Goal: Use online tool/utility: Utilize a website feature to perform a specific function

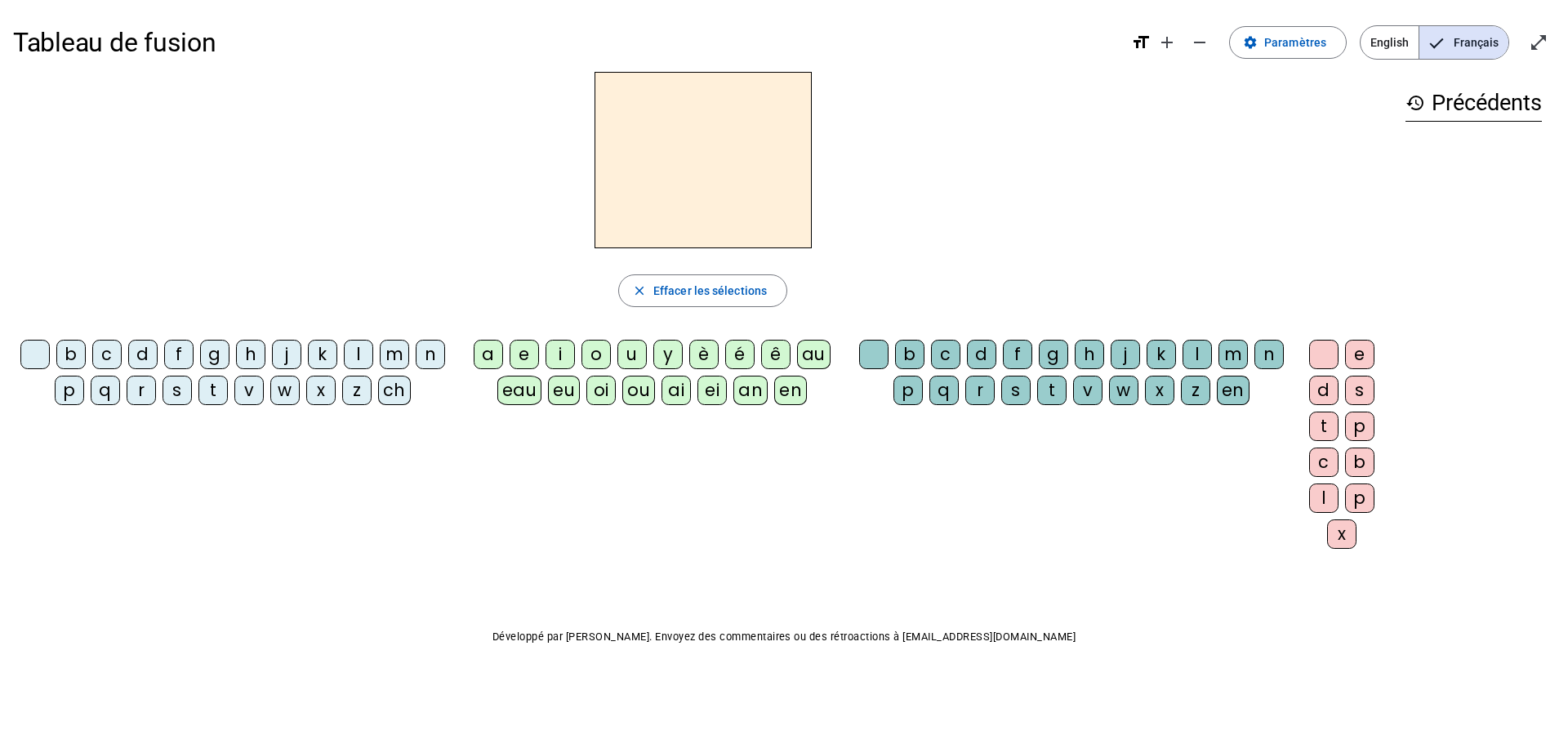
drag, startPoint x: 73, startPoint y: 356, endPoint x: 84, endPoint y: 358, distance: 11.2
click at [72, 356] on div "b" at bounding box center [71, 355] width 30 height 30
drag, startPoint x: 589, startPoint y: 351, endPoint x: 600, endPoint y: 355, distance: 11.7
click at [596, 355] on div "o" at bounding box center [596, 355] width 30 height 30
click at [1189, 355] on div "l" at bounding box center [1197, 355] width 30 height 30
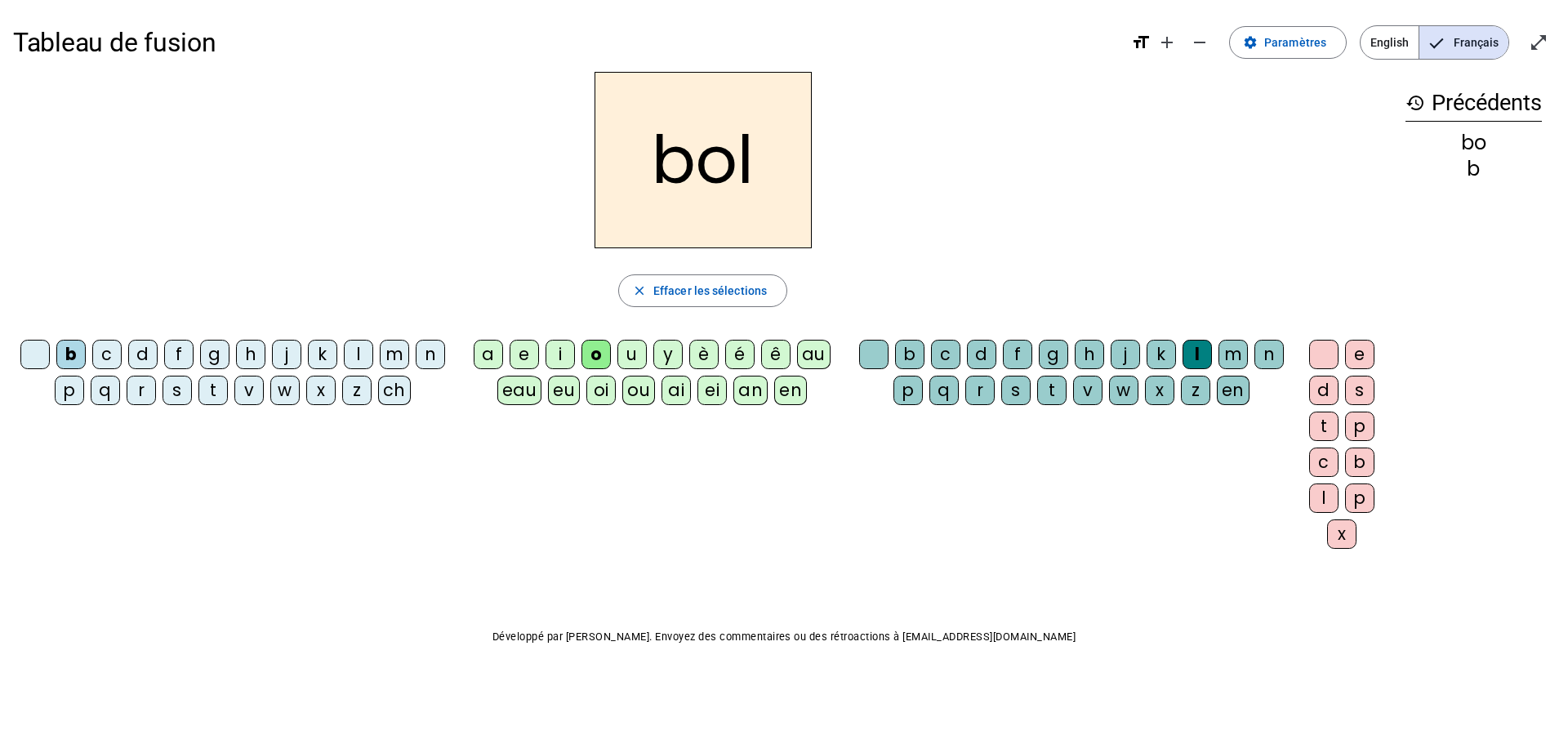
click at [178, 396] on div "s" at bounding box center [177, 391] width 30 height 30
drag, startPoint x: 562, startPoint y: 358, endPoint x: 570, endPoint y: 318, distance: 40.8
click at [563, 358] on div "i" at bounding box center [560, 355] width 30 height 30
click at [868, 349] on div at bounding box center [874, 355] width 30 height 30
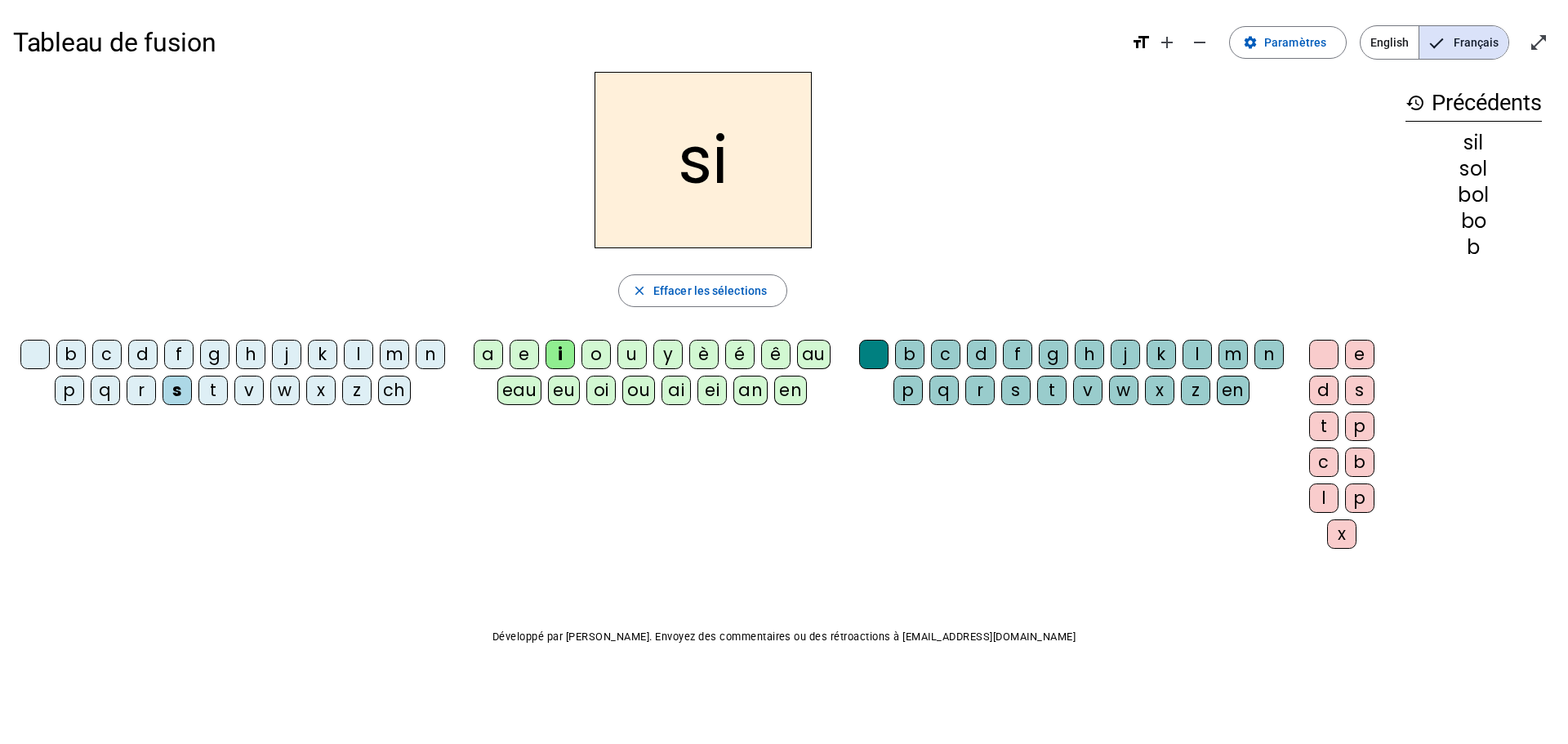
click at [427, 353] on div "n" at bounding box center [431, 355] width 30 height 30
click at [522, 354] on div "e" at bounding box center [524, 355] width 30 height 30
drag, startPoint x: 364, startPoint y: 359, endPoint x: 364, endPoint y: 343, distance: 16.0
click at [364, 357] on div "l" at bounding box center [358, 355] width 30 height 30
click at [488, 359] on div "a" at bounding box center [489, 355] width 30 height 30
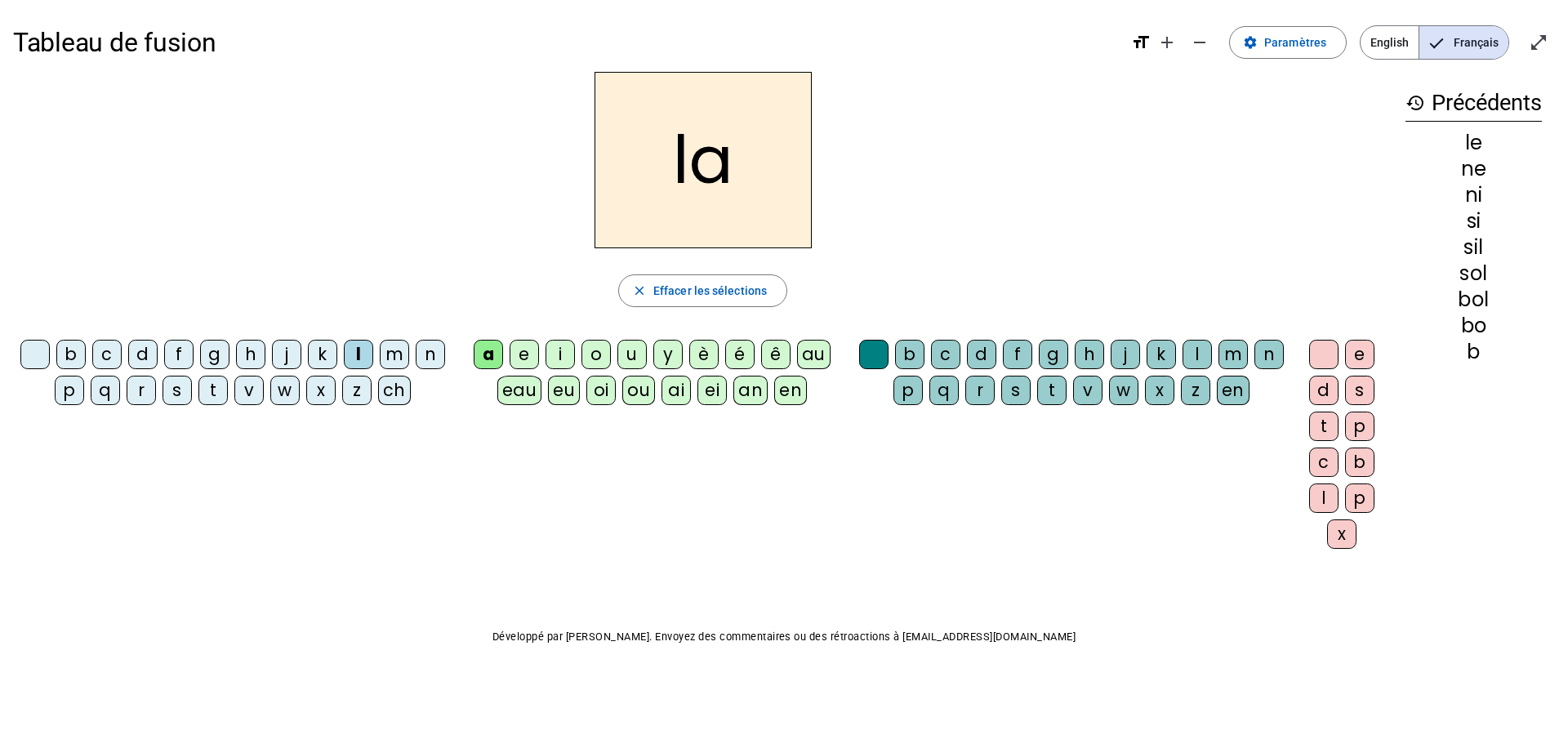
drag, startPoint x: 239, startPoint y: 393, endPoint x: 261, endPoint y: 365, distance: 35.6
click at [241, 380] on div "v" at bounding box center [249, 391] width 30 height 30
click at [213, 392] on div "t" at bounding box center [213, 391] width 30 height 30
click at [524, 352] on div "e" at bounding box center [524, 355] width 30 height 30
drag, startPoint x: 142, startPoint y: 351, endPoint x: 170, endPoint y: 338, distance: 30.9
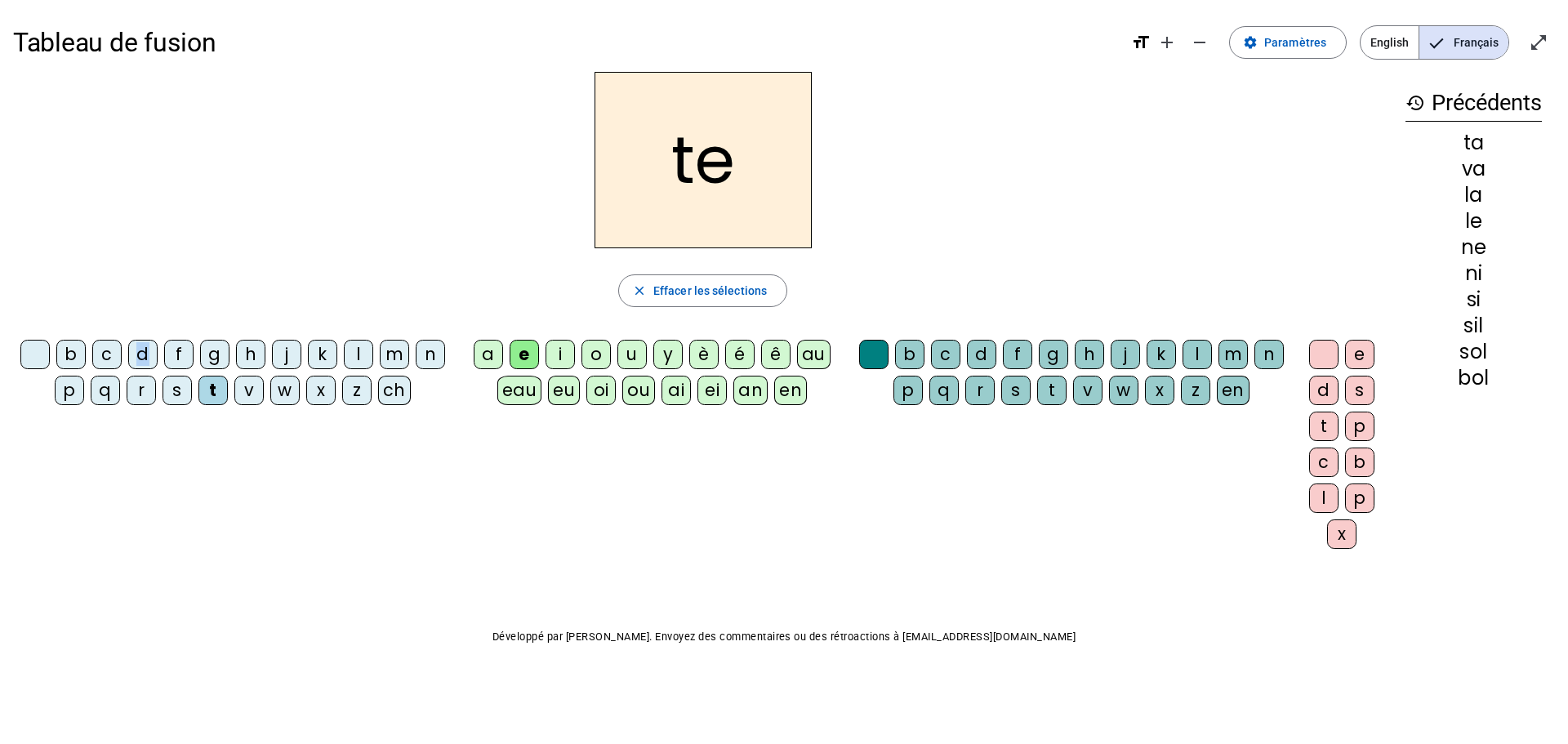
click at [131, 349] on div "d" at bounding box center [143, 355] width 30 height 30
click at [399, 360] on div "m" at bounding box center [395, 355] width 30 height 30
click at [492, 344] on div "a" at bounding box center [489, 355] width 30 height 30
click at [1193, 357] on div "l" at bounding box center [1197, 355] width 30 height 30
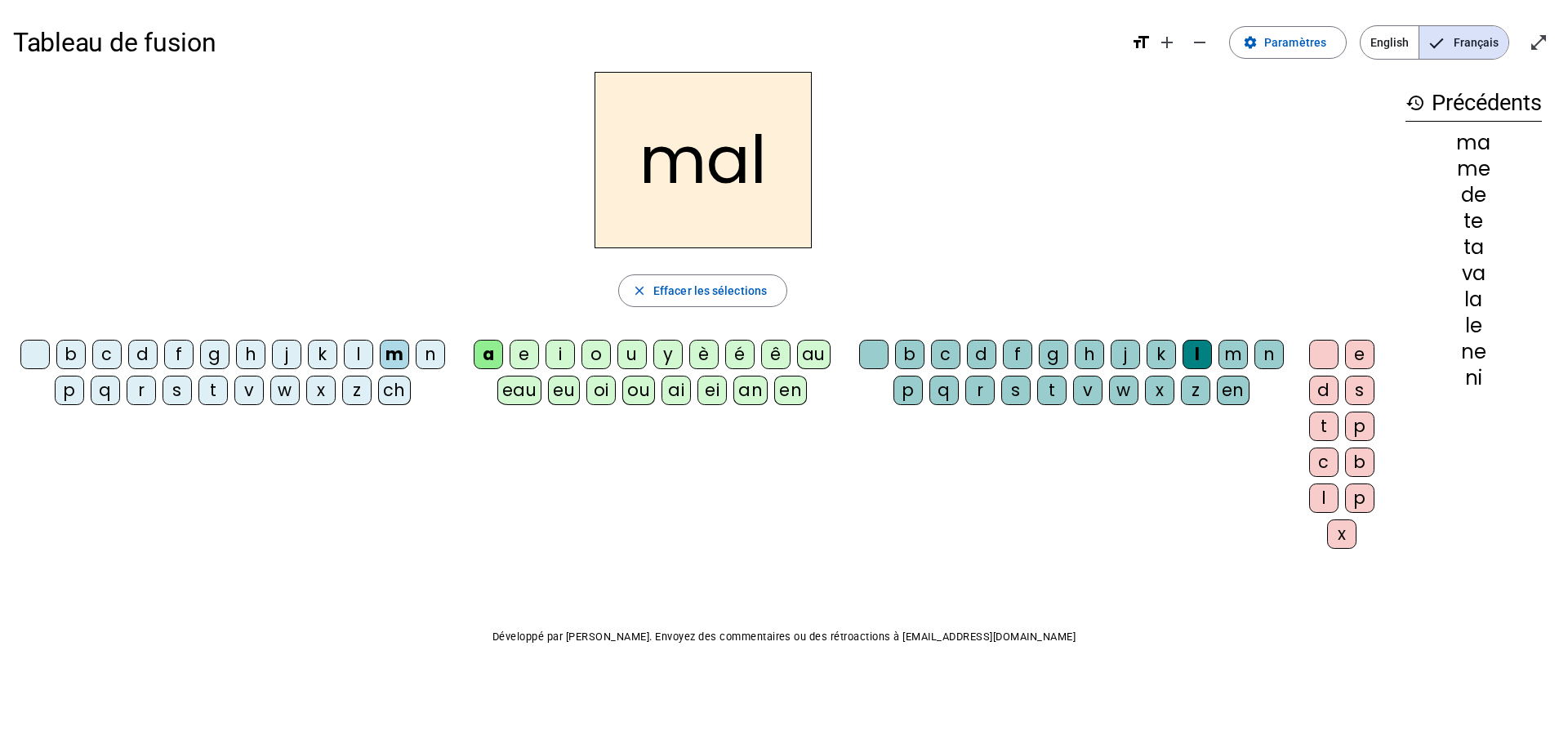
click at [61, 349] on div "b" at bounding box center [71, 355] width 30 height 30
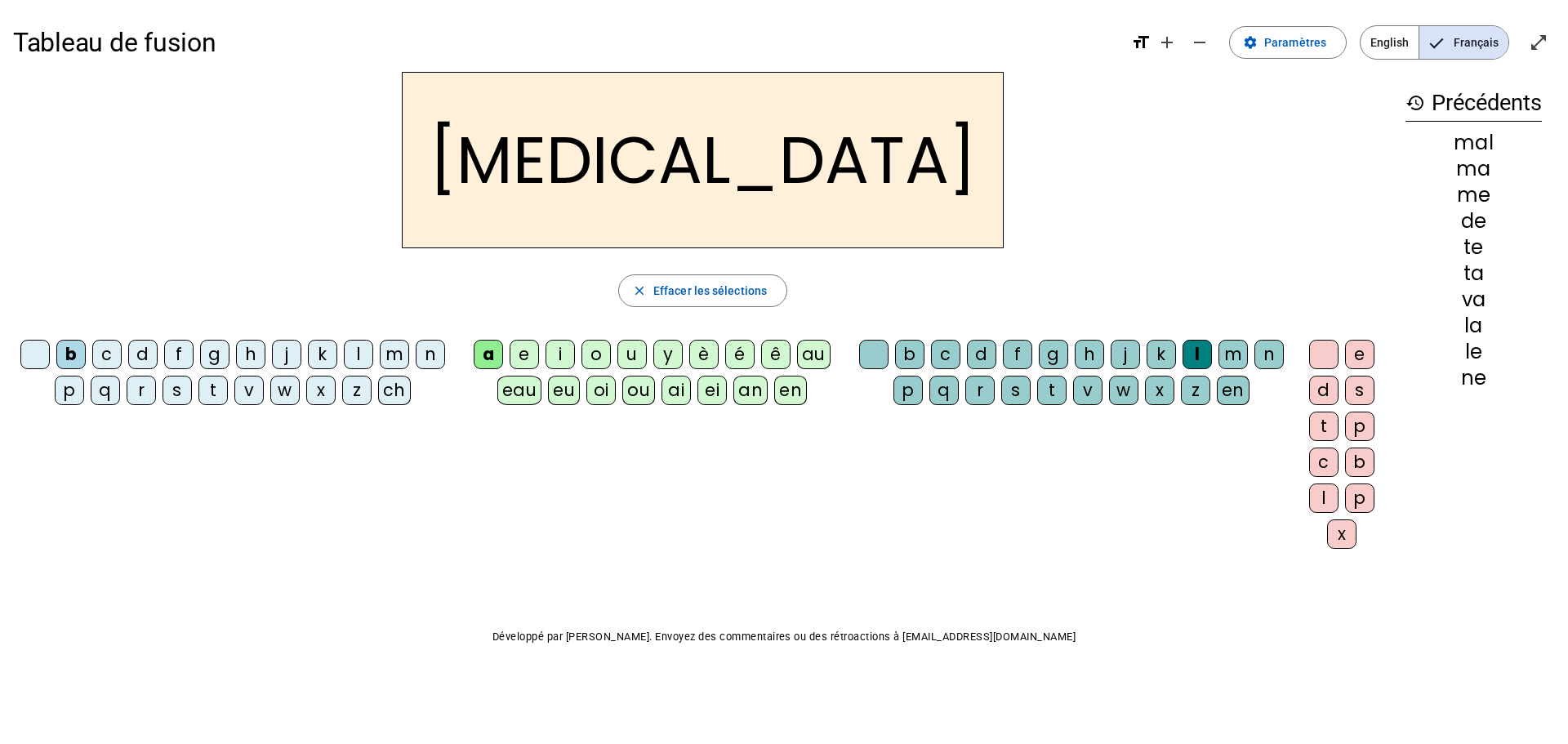
click at [105, 348] on div "c" at bounding box center [108, 355] width 30 height 30
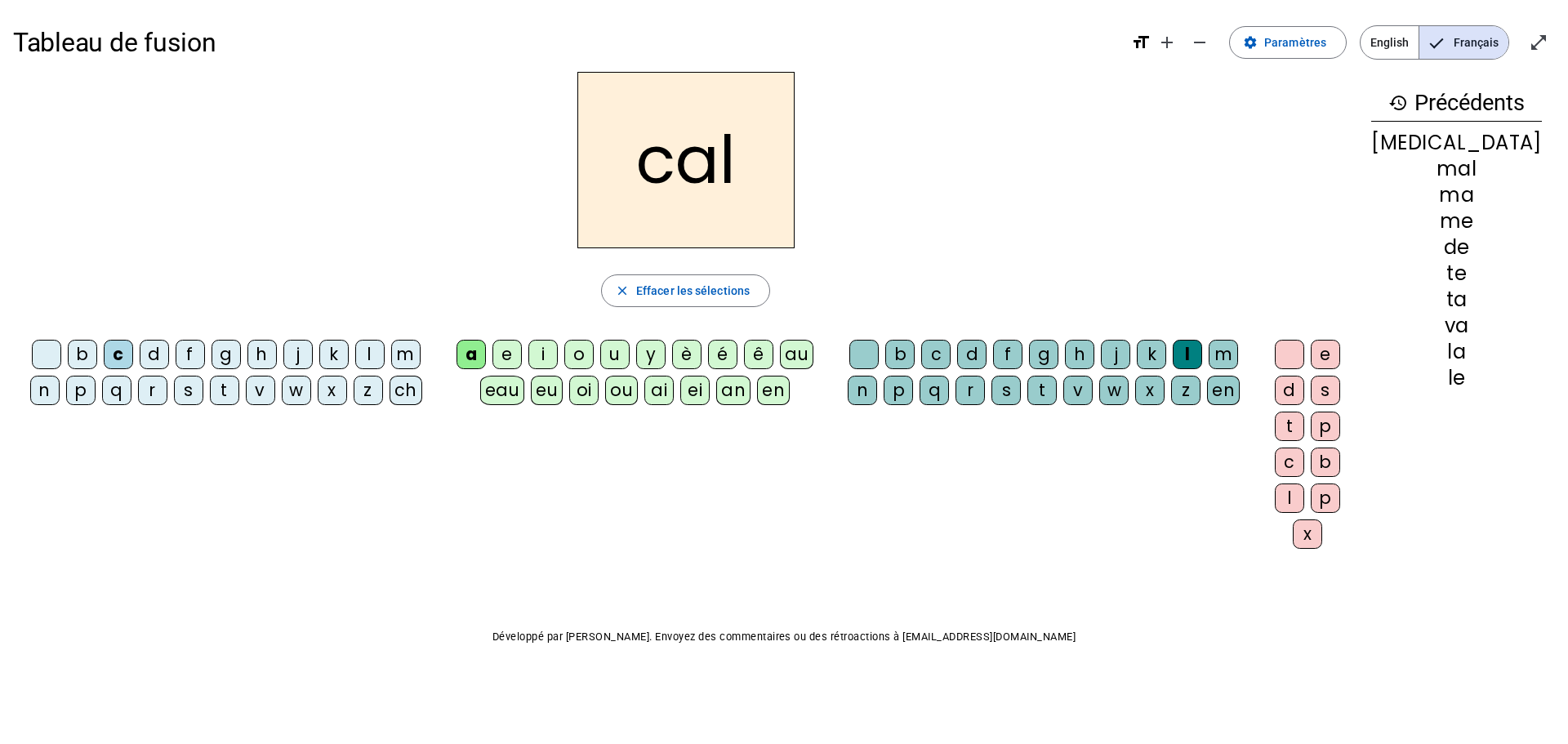
click at [77, 355] on div "b" at bounding box center [83, 355] width 30 height 30
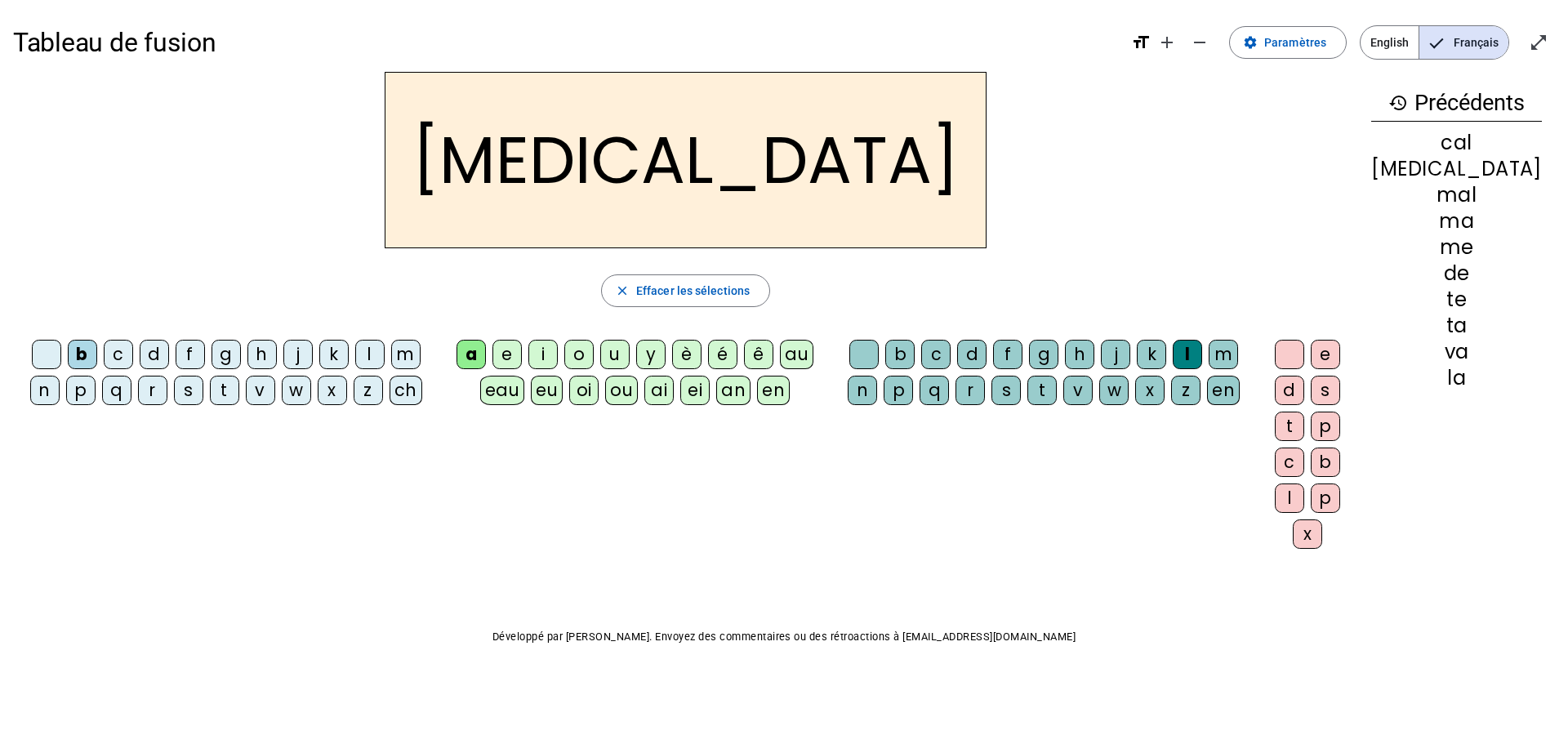
click at [946, 340] on div "c" at bounding box center [936, 355] width 30 height 30
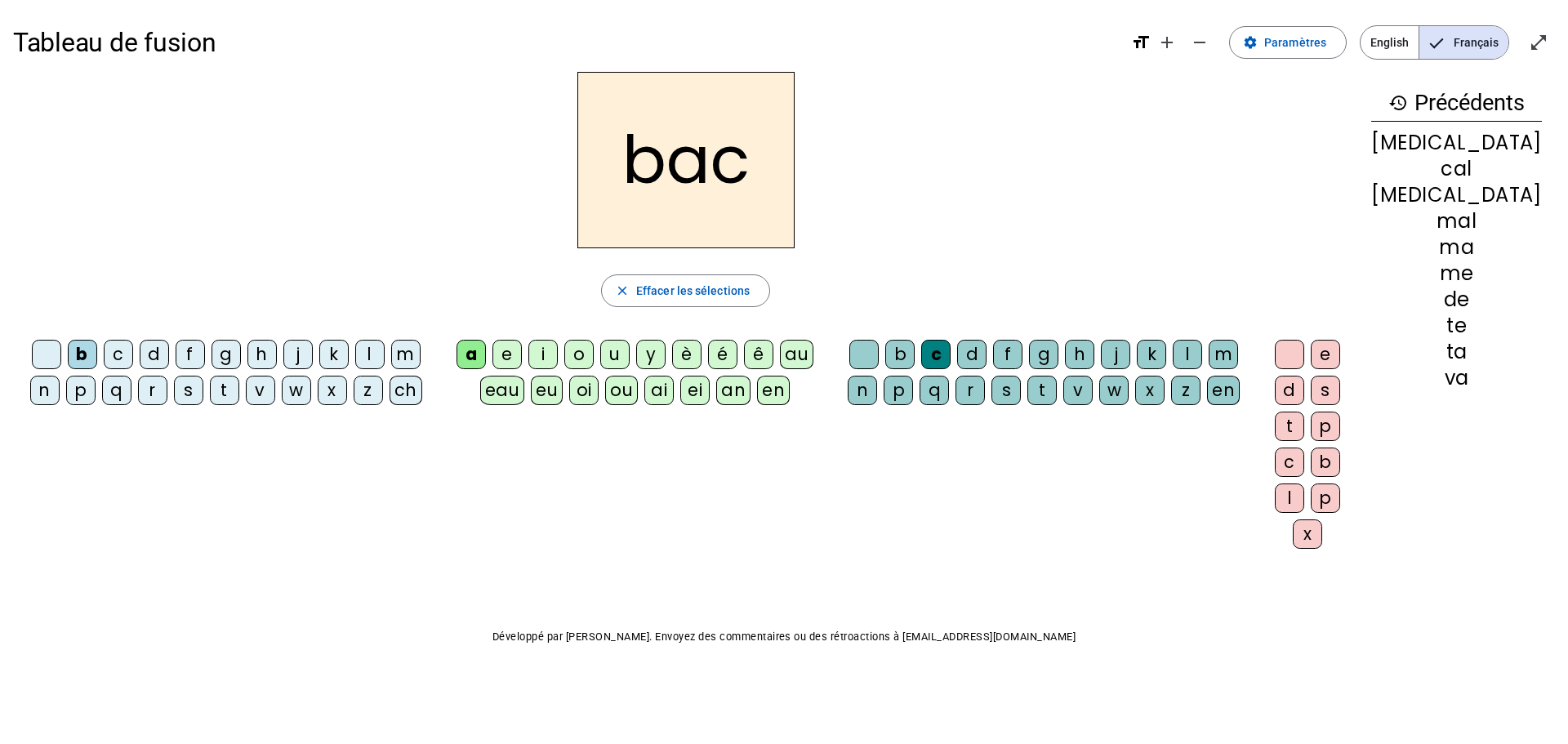
click at [565, 278] on div "close Effacer les sélections" at bounding box center [685, 290] width 1345 height 32
